Goal: Transaction & Acquisition: Purchase product/service

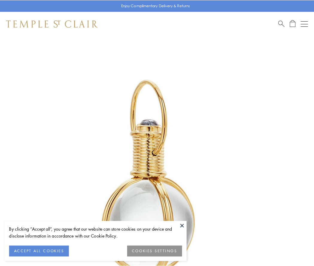
scroll to position [156, 0]
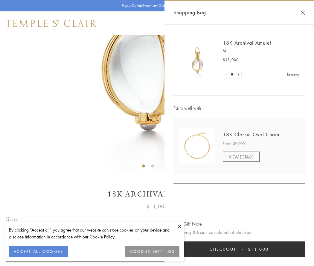
click at [239, 249] on button "Checkout $11,000" at bounding box center [239, 249] width 132 height 16
